Goal: Navigation & Orientation: Find specific page/section

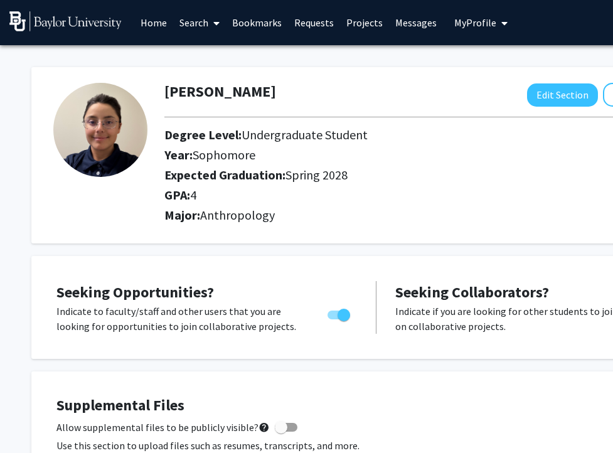
scroll to position [0, 1]
click at [318, 21] on link "Requests" at bounding box center [314, 23] width 52 height 44
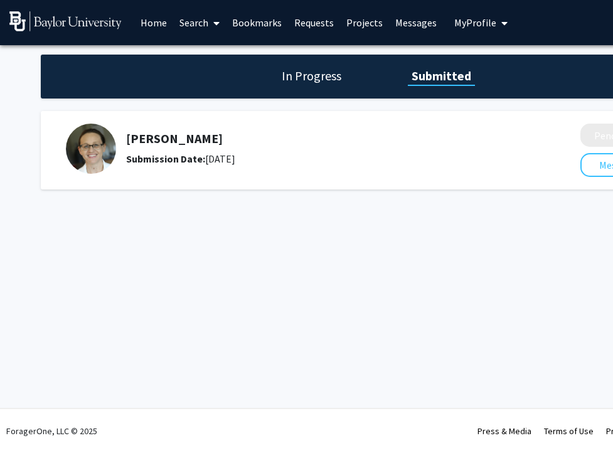
click at [306, 73] on h1 "In Progress" at bounding box center [311, 76] width 67 height 18
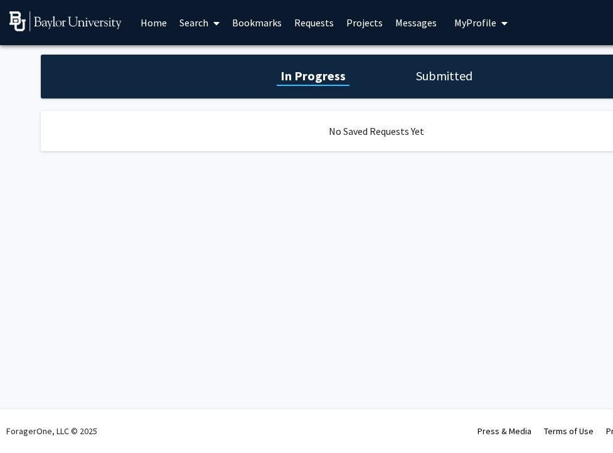
click at [420, 82] on h1 "Submitted" at bounding box center [444, 76] width 64 height 18
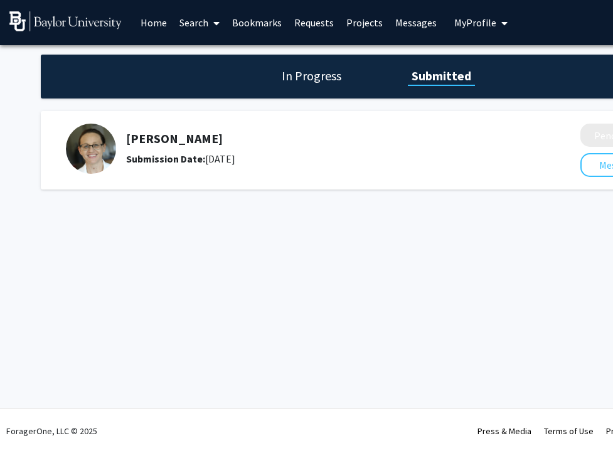
click at [403, 23] on link "Messages" at bounding box center [416, 23] width 54 height 44
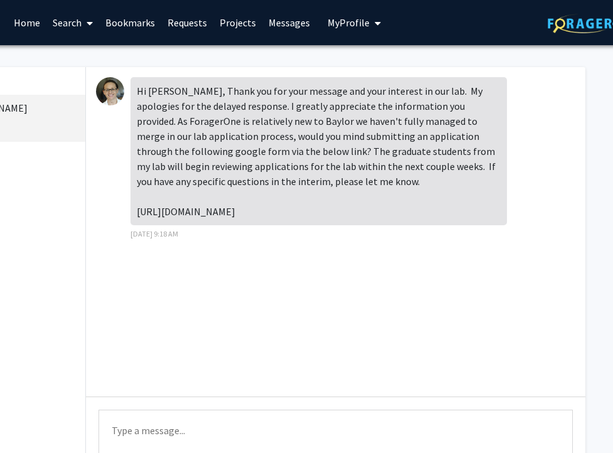
scroll to position [0, 126]
